Goal: Task Accomplishment & Management: Complete application form

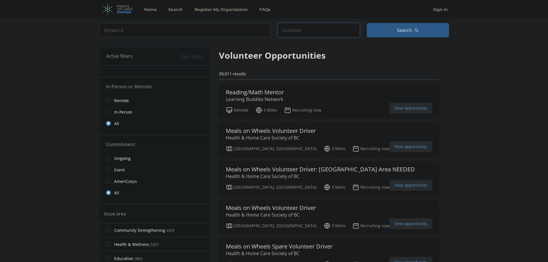
click at [299, 33] on input "text" at bounding box center [319, 30] width 82 height 14
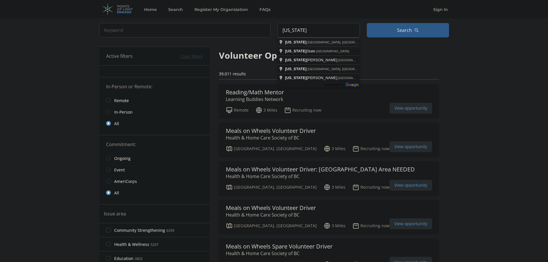
type input "New York, NY, USA"
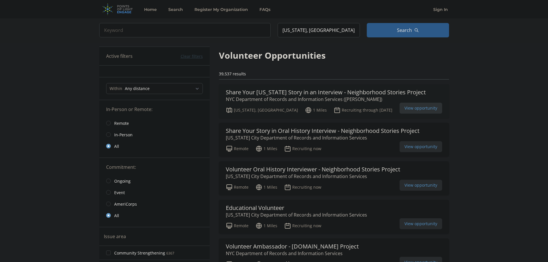
click at [420, 108] on span "View opportunity" at bounding box center [420, 108] width 43 height 11
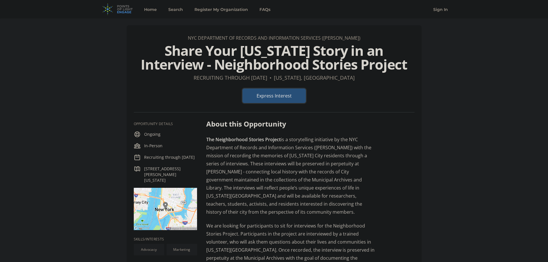
click at [279, 94] on button "Express Interest" at bounding box center [273, 96] width 63 height 14
